Goal: Task Accomplishment & Management: Complete application form

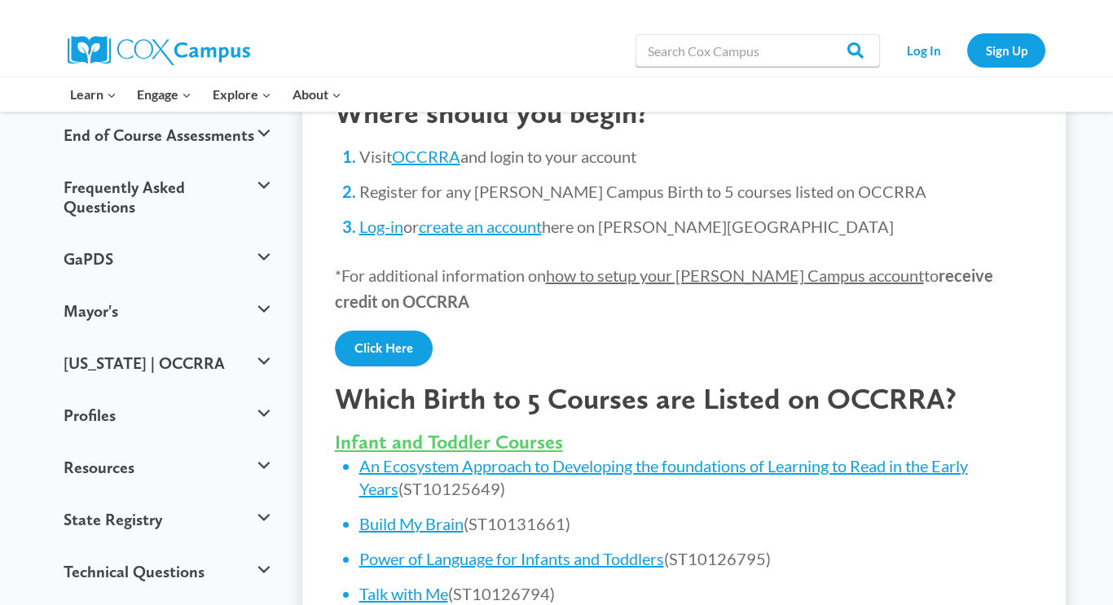
scroll to position [358, 0]
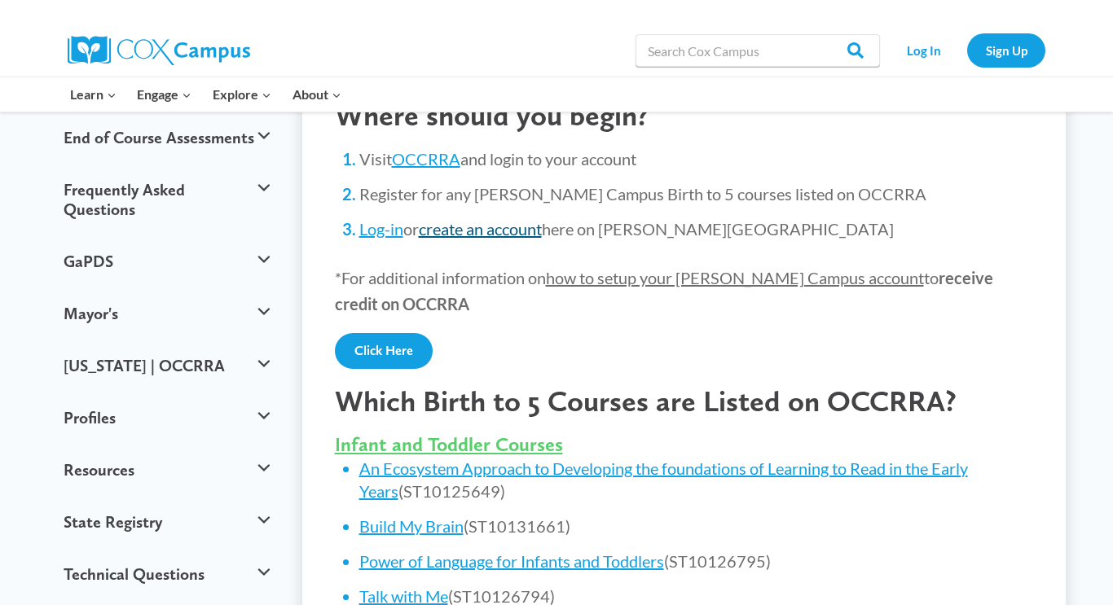
click at [473, 230] on link "create an account" at bounding box center [480, 229] width 123 height 20
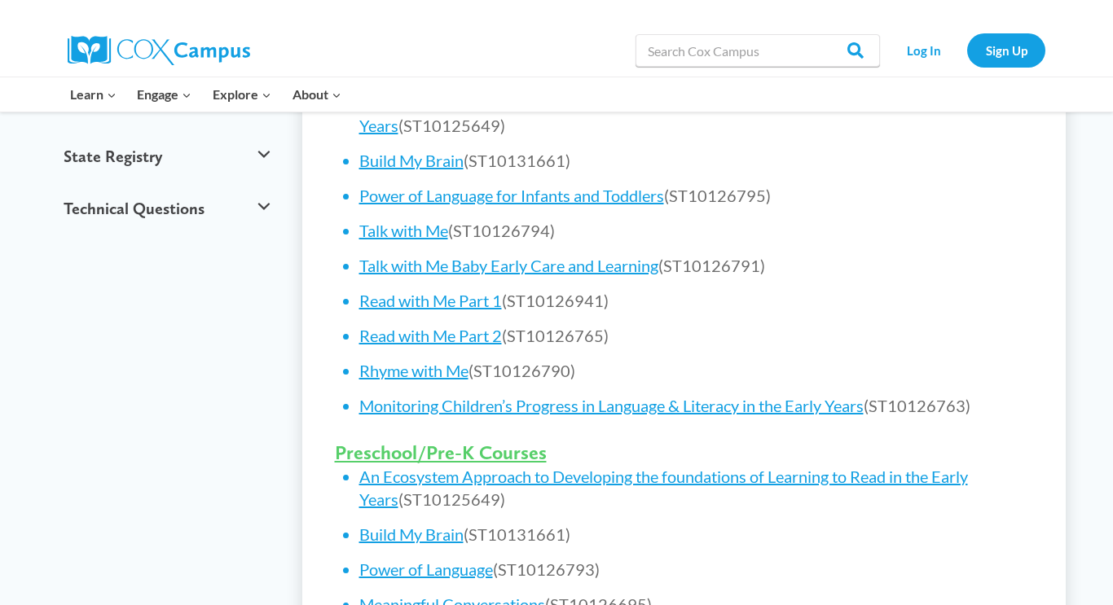
scroll to position [717, 0]
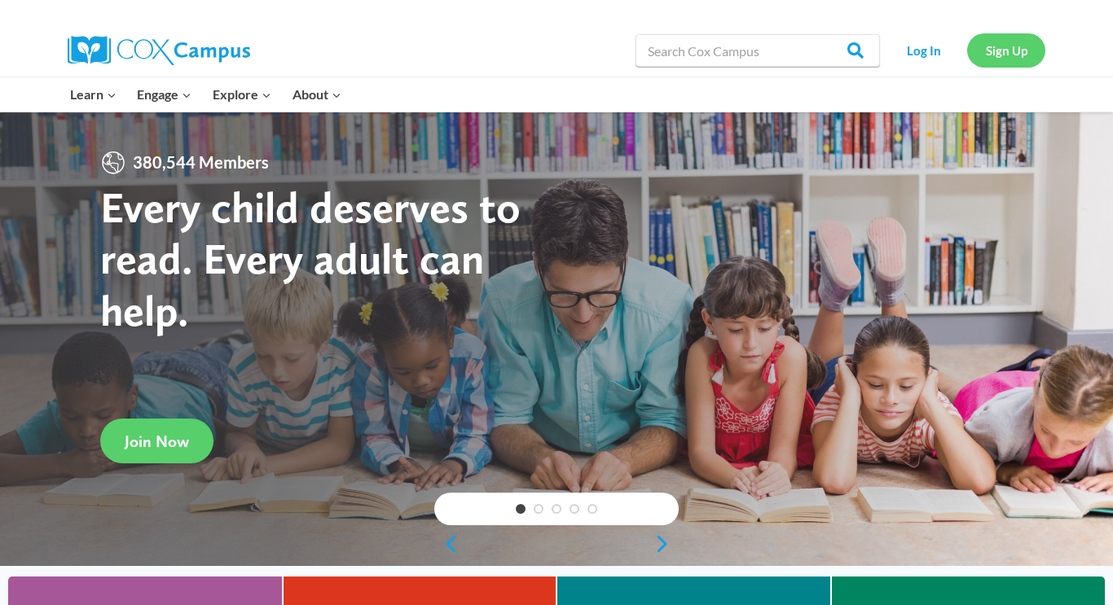
click at [1010, 53] on link "Sign Up" at bounding box center [1006, 49] width 78 height 33
